Goal: Transaction & Acquisition: Obtain resource

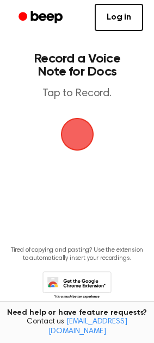
click at [89, 126] on span "button" at bounding box center [77, 134] width 30 height 30
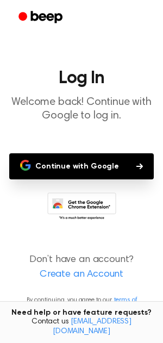
click at [118, 168] on button "Continue with Google" at bounding box center [81, 166] width 145 height 26
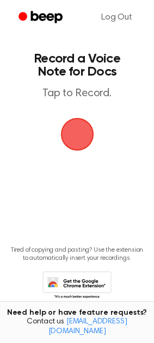
click at [76, 126] on span "button" at bounding box center [77, 134] width 30 height 30
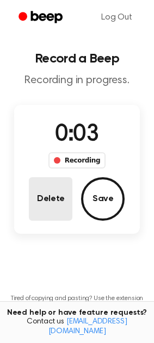
click at [50, 197] on button "Delete" at bounding box center [51, 199] width 44 height 44
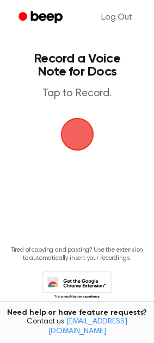
click at [91, 287] on icon at bounding box center [76, 286] width 69 height 30
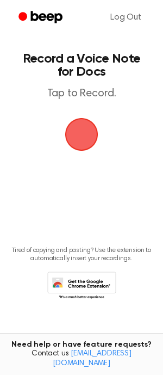
click at [85, 135] on span "button" at bounding box center [81, 134] width 30 height 30
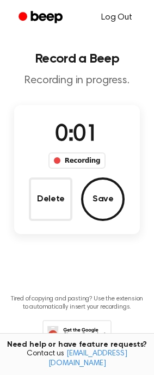
click at [114, 18] on link "Log Out" at bounding box center [116, 17] width 53 height 26
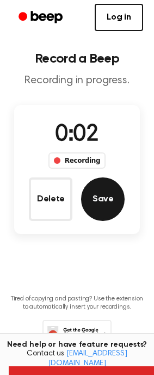
click at [91, 191] on button "Save" at bounding box center [103, 199] width 44 height 44
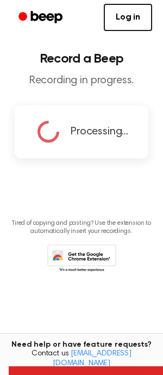
click at [153, 14] on div "Log in Create Account" at bounding box center [81, 17] width 163 height 35
click at [138, 15] on link "Log in" at bounding box center [128, 17] width 48 height 27
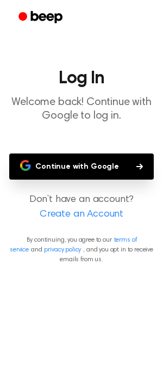
click at [126, 165] on button "Continue with Google" at bounding box center [81, 166] width 145 height 26
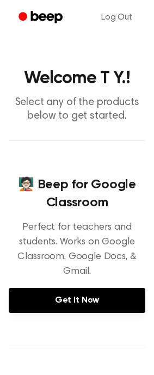
click at [115, 159] on div "🧑🏻‍🏫 Beep for Google Classroom Perfect for teachers and students. Works on Goog…" at bounding box center [77, 243] width 137 height 207
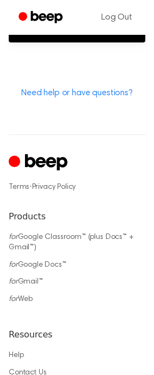
scroll to position [604, 0]
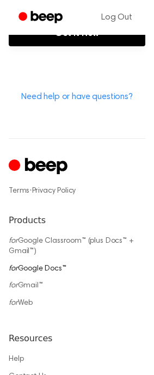
click at [41, 265] on link "for Google Docs™" at bounding box center [38, 269] width 58 height 8
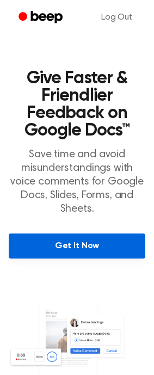
click at [93, 250] on link "Get It Now" at bounding box center [77, 245] width 137 height 25
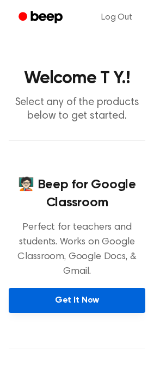
click at [75, 298] on link "Get It Now" at bounding box center [77, 300] width 137 height 25
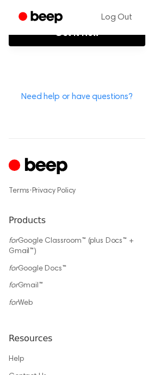
scroll to position [403, 0]
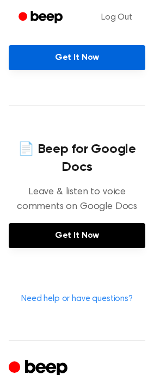
click at [45, 56] on link "Get It Now" at bounding box center [77, 57] width 137 height 25
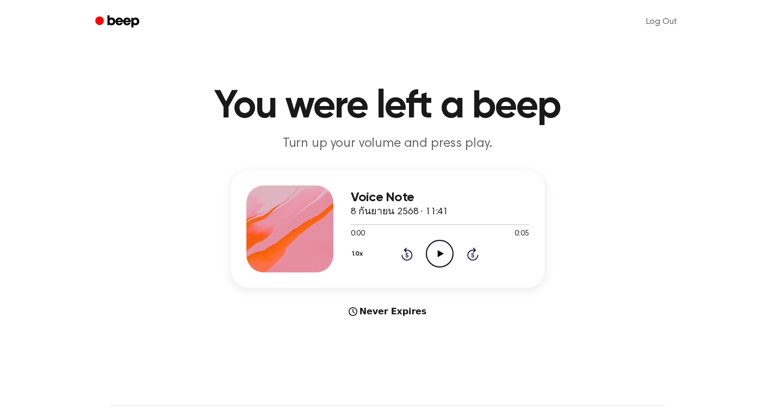
click at [437, 256] on icon "Play Audio" at bounding box center [440, 254] width 28 height 28
click at [619, 131] on header "You were left a beep Turn up your volume and press play." at bounding box center [387, 120] width 749 height 66
click at [298, 100] on h1 "You were left a beep" at bounding box center [387, 106] width 557 height 39
click at [268, 205] on div at bounding box center [289, 229] width 87 height 87
click at [605, 203] on div "Voice Note 8 กันยายน 2568 · 11:41 0:05 0:05 Your browser does not support the […" at bounding box center [387, 244] width 749 height 148
